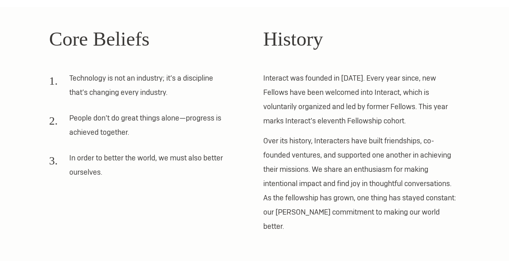
scroll to position [246, 0]
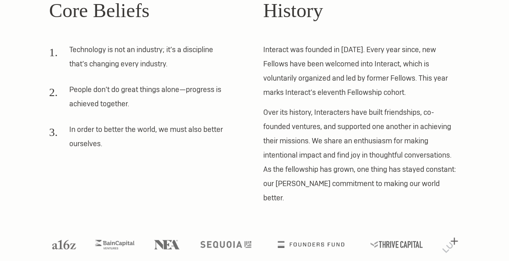
click at [345, 47] on p "Interact was founded in [DATE]. Every year since, new Fellows have been welcome…" at bounding box center [361, 70] width 197 height 57
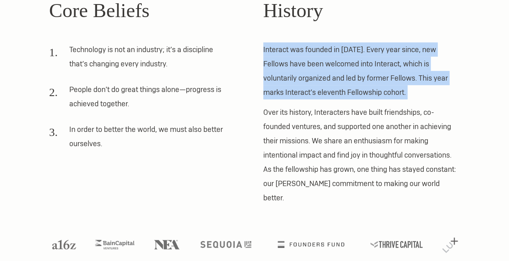
click at [345, 47] on p "Interact was founded in [DATE]. Every year since, new Fellows have been welcome…" at bounding box center [361, 70] width 197 height 57
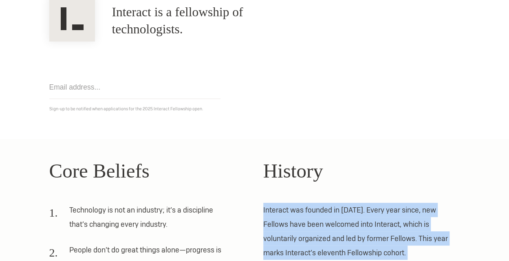
scroll to position [0, 0]
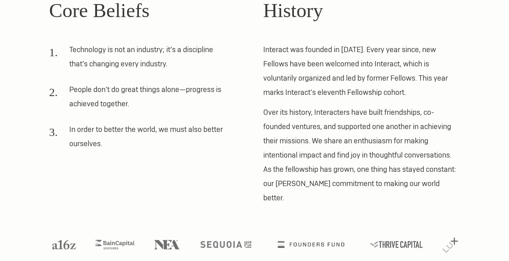
click at [184, 97] on li "People don’t do great things alone—progress is achieved together." at bounding box center [139, 99] width 180 height 34
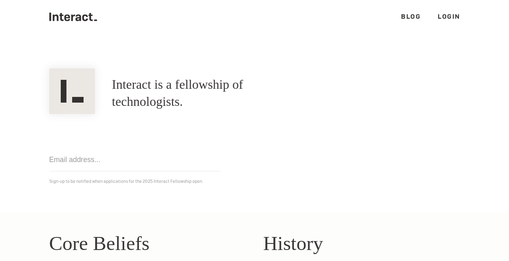
scroll to position [16, 0]
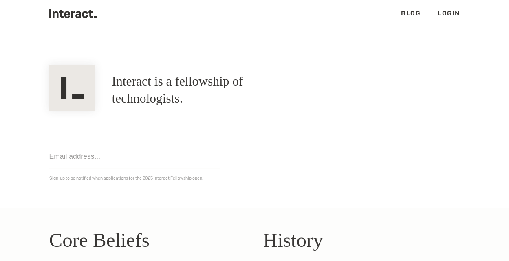
click at [135, 162] on input "email" at bounding box center [134, 156] width 171 height 23
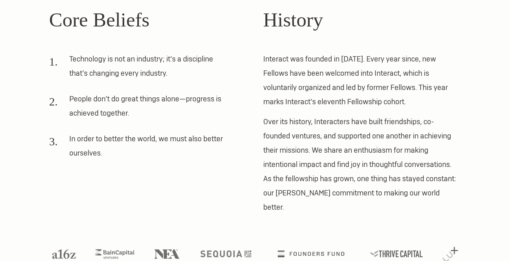
scroll to position [237, 0]
type input "[PERSON_NAME][EMAIL_ADDRESS][DOMAIN_NAME]"
click at [379, 80] on p "Interact was founded in [DATE]. Every year since, new Fellows have been welcome…" at bounding box center [361, 79] width 197 height 57
click at [378, 79] on p "Interact was founded in [DATE]. Every year since, new Fellows have been welcome…" at bounding box center [361, 79] width 197 height 57
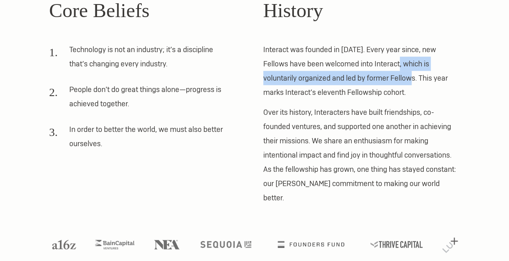
scroll to position [246, 0]
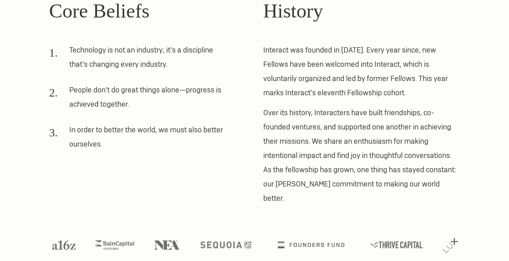
click at [352, 163] on p "Over its history, Interacters have built friendships, co-founded ventures, and …" at bounding box center [361, 156] width 197 height 100
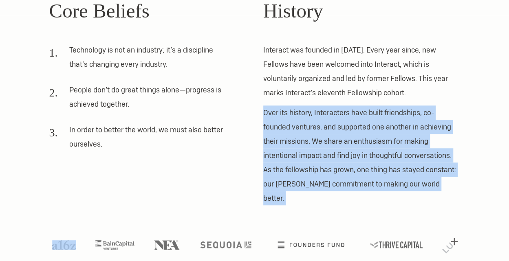
click at [352, 163] on p "Over its history, Interacters have built friendships, co-founded ventures, and …" at bounding box center [361, 156] width 197 height 100
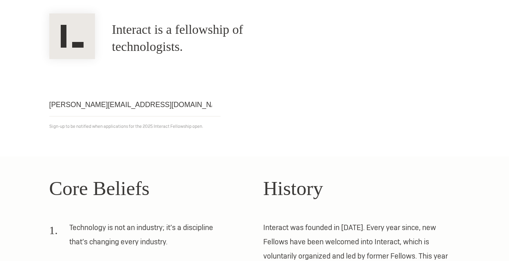
scroll to position [0, 0]
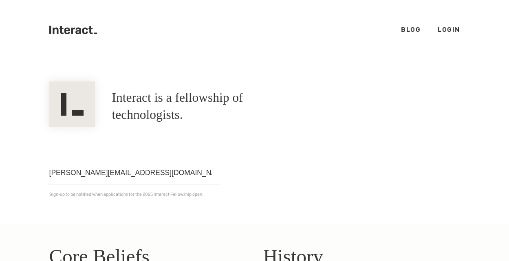
click at [405, 26] on link "Blog" at bounding box center [411, 29] width 20 height 9
click at [197, 175] on input "[PERSON_NAME][EMAIL_ADDRESS][DOMAIN_NAME]" at bounding box center [134, 173] width 171 height 23
click input "Get notified" at bounding box center [0, 0] width 0 height 0
